Goal: Book appointment/travel/reservation

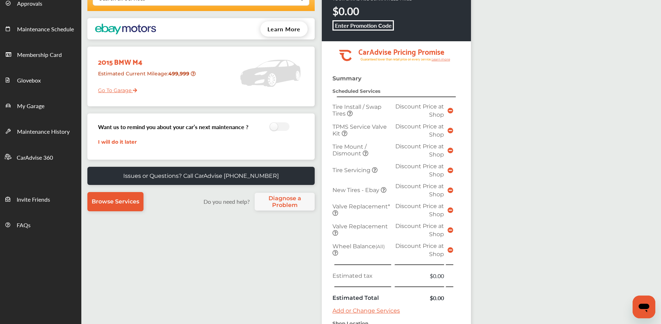
scroll to position [178, 0]
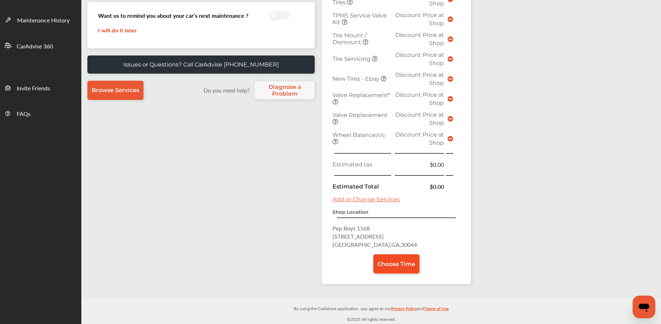
click at [391, 264] on span "Choose Time" at bounding box center [397, 263] width 38 height 7
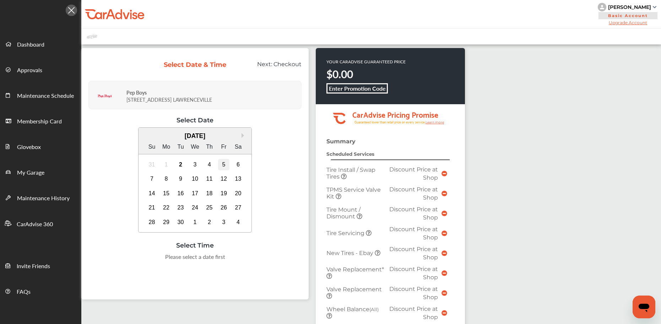
click at [221, 167] on div "5" at bounding box center [223, 164] width 11 height 11
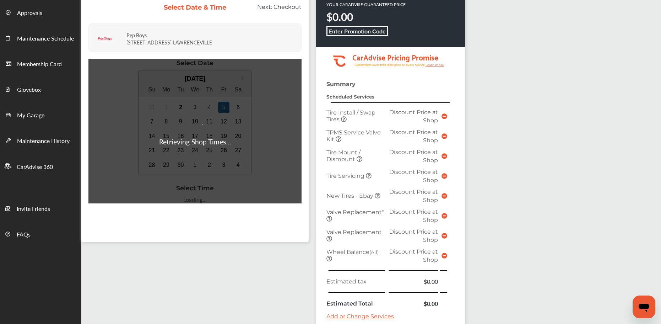
scroll to position [62, 0]
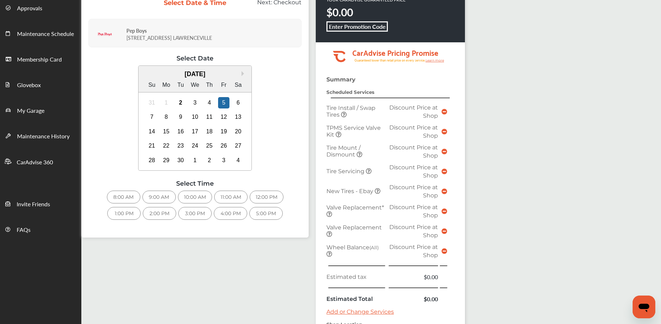
click at [146, 212] on div "2:00 PM" at bounding box center [159, 213] width 33 height 13
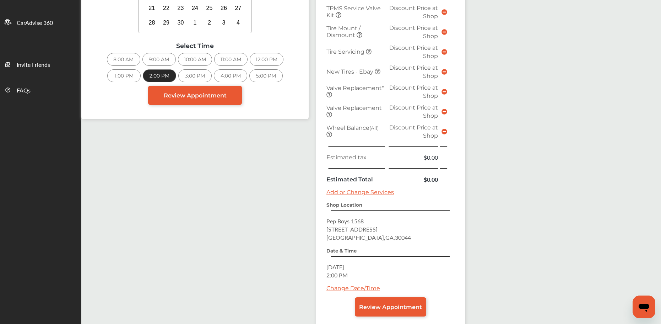
scroll to position [241, 0]
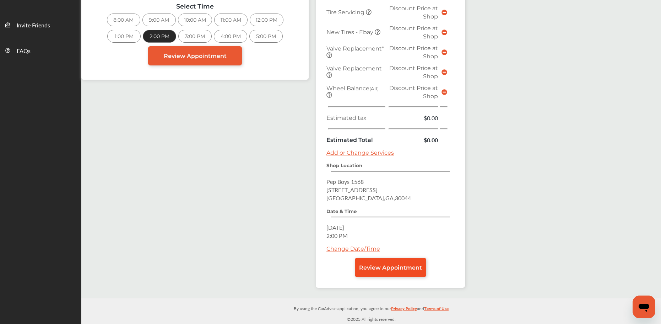
click at [394, 276] on link "Review Appointment" at bounding box center [390, 267] width 71 height 19
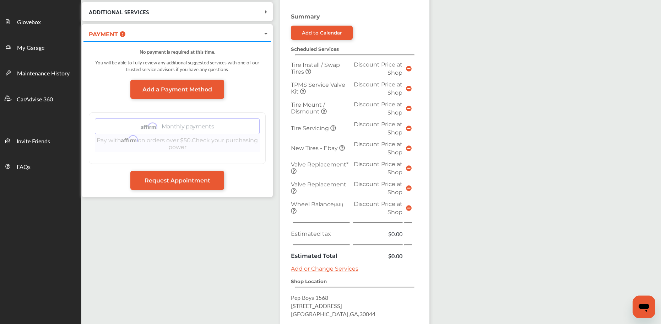
scroll to position [241, 0]
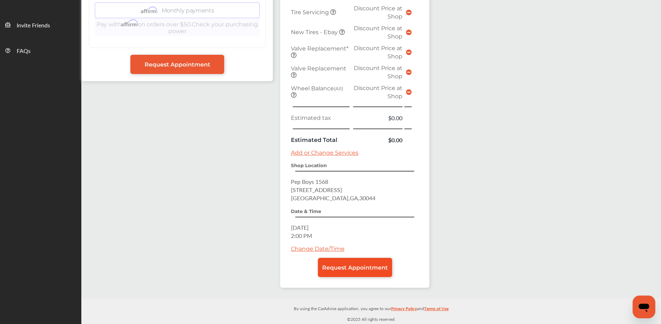
click at [329, 271] on link "Request Appointment" at bounding box center [355, 267] width 74 height 19
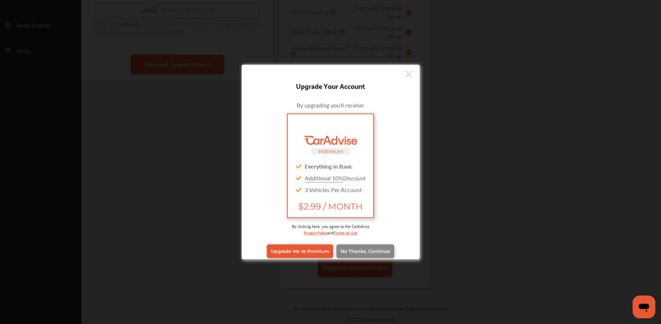
click at [351, 244] on link "No Thanks, Continue" at bounding box center [366, 251] width 58 height 14
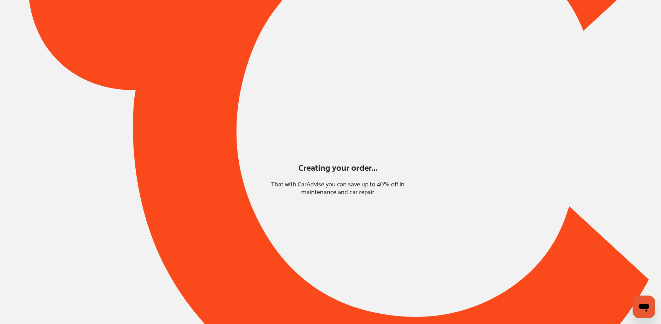
scroll to position [0, 0]
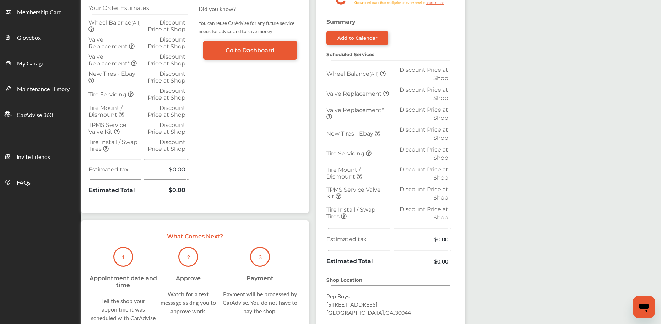
scroll to position [216, 0]
